Goal: Task Accomplishment & Management: Use online tool/utility

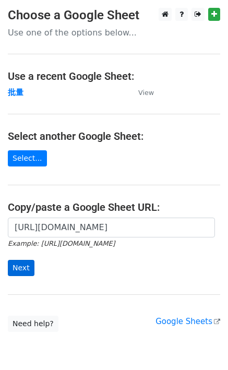
type input "[URL][DOMAIN_NAME]"
click at [15, 262] on input "Next" at bounding box center [21, 268] width 27 height 16
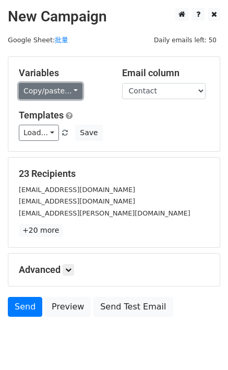
click at [51, 95] on link "Copy/paste..." at bounding box center [51, 91] width 64 height 16
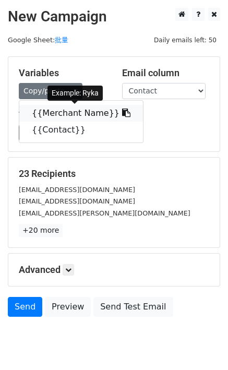
click at [51, 112] on link "{{Merchant Name}}" at bounding box center [81, 113] width 124 height 17
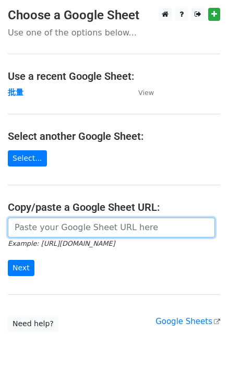
click at [50, 233] on input "url" at bounding box center [111, 228] width 207 height 20
paste input "[URL][DOMAIN_NAME]"
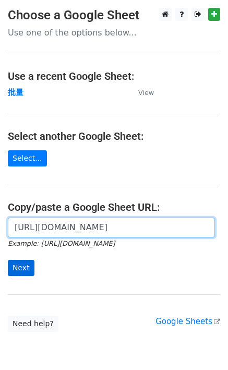
type input "[URL][DOMAIN_NAME]"
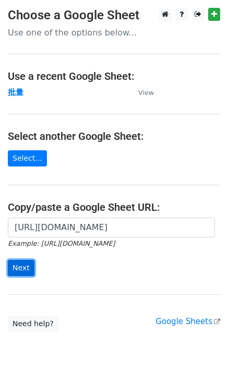
click at [27, 260] on input "Next" at bounding box center [21, 268] width 27 height 16
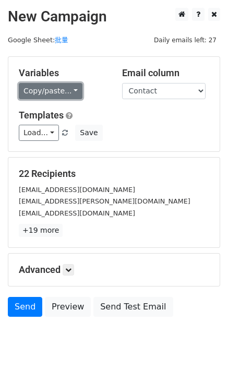
click at [67, 91] on link "Copy/paste..." at bounding box center [51, 91] width 64 height 16
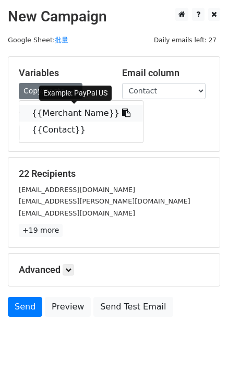
click at [58, 113] on link "{{Merchant Name}}" at bounding box center [81, 113] width 124 height 17
